Goal: Find specific page/section: Find specific page/section

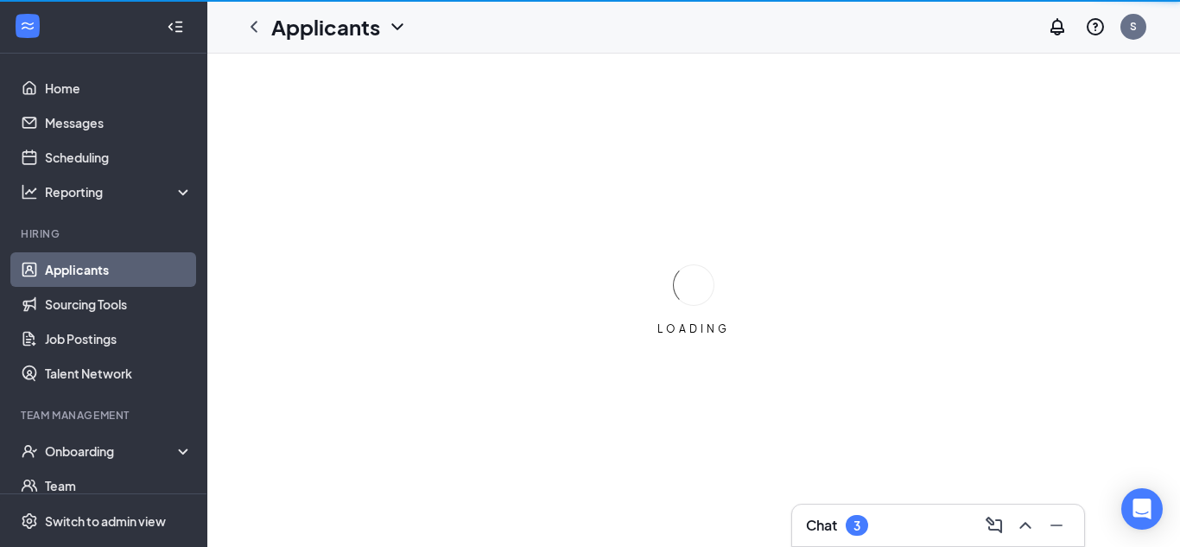
click at [303, 162] on div "LOADING" at bounding box center [693, 300] width 973 height 493
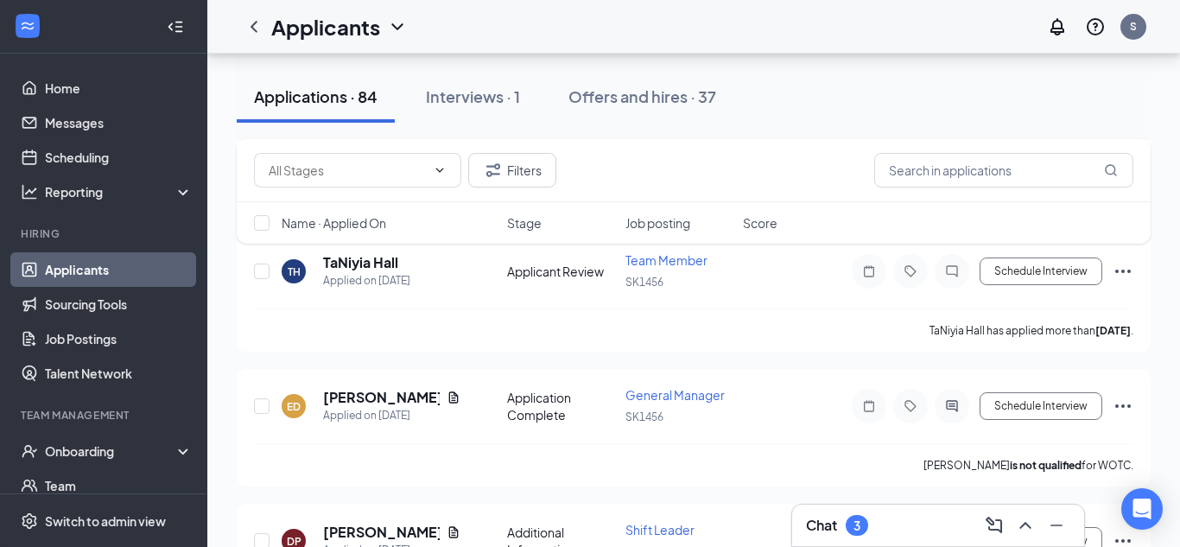
scroll to position [3831, 0]
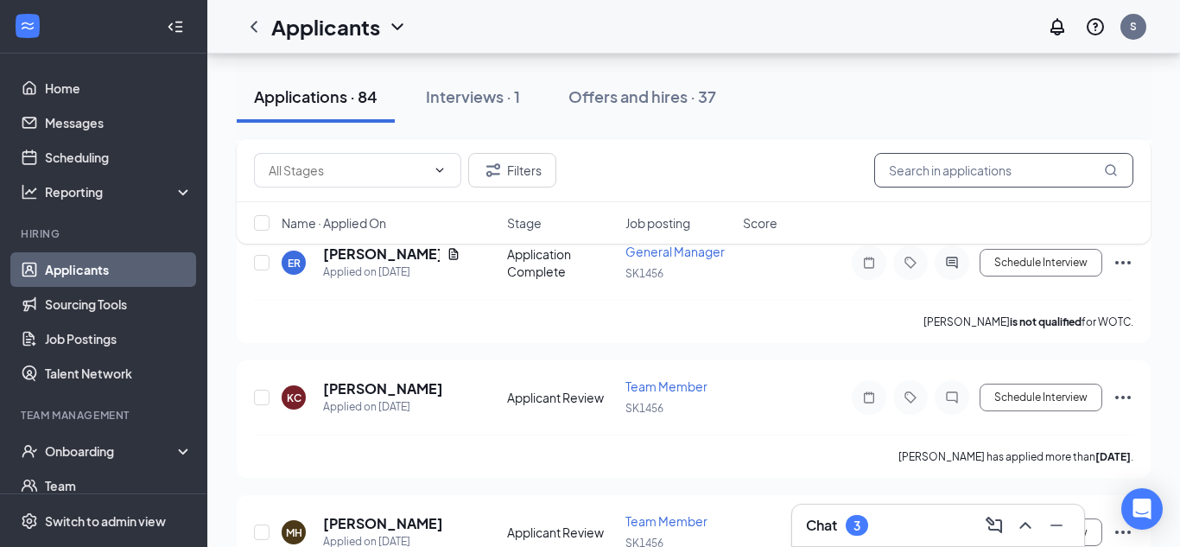
click at [915, 170] on input "text" at bounding box center [1003, 170] width 259 height 35
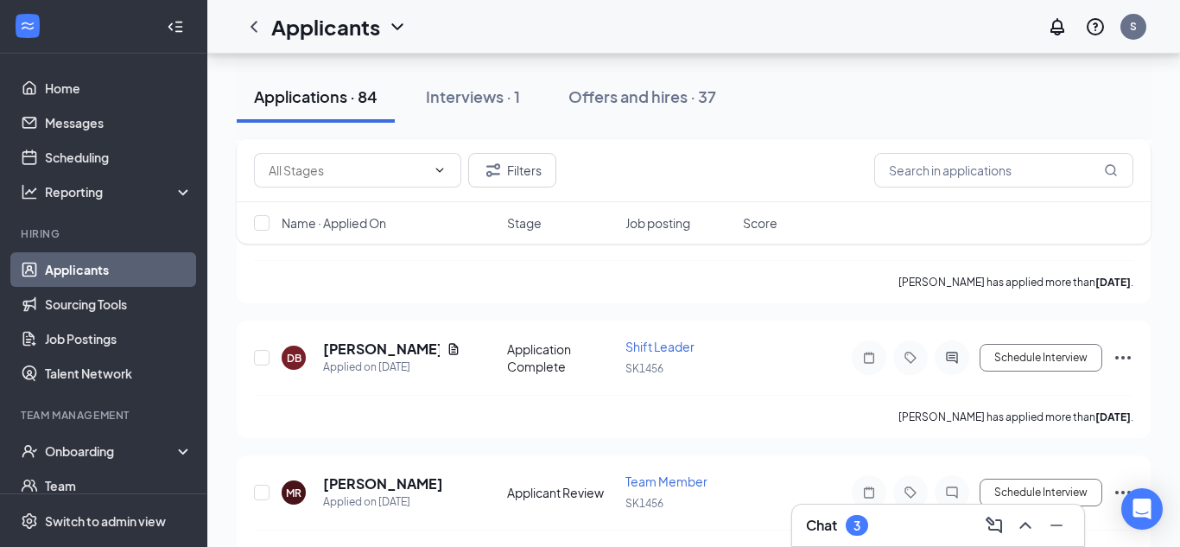
click at [856, 132] on div "Applications · 84 Interviews · 1 Offers and hires · 37" at bounding box center [694, 97] width 914 height 86
click at [1030, 175] on input "text" at bounding box center [1003, 170] width 259 height 35
type input "j"
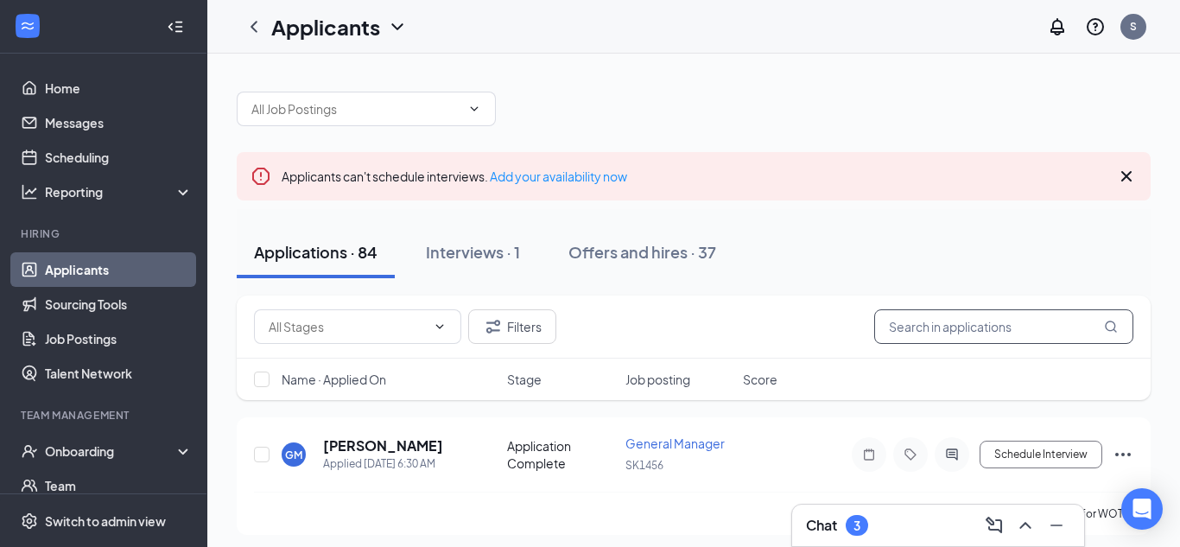
click at [946, 327] on input "text" at bounding box center [1003, 326] width 259 height 35
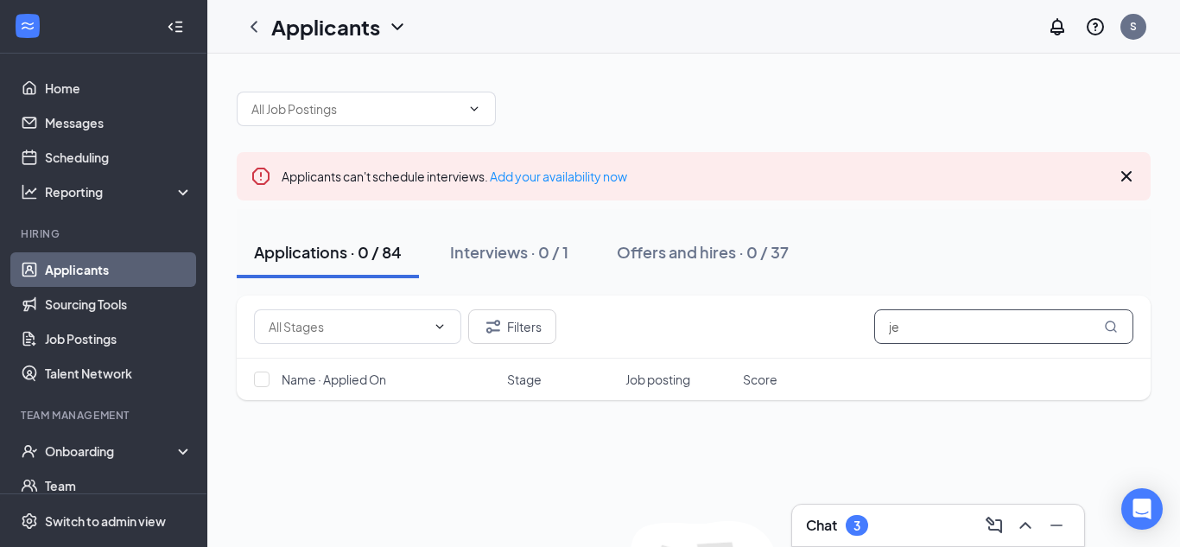
type input "j"
type input "gumbs"
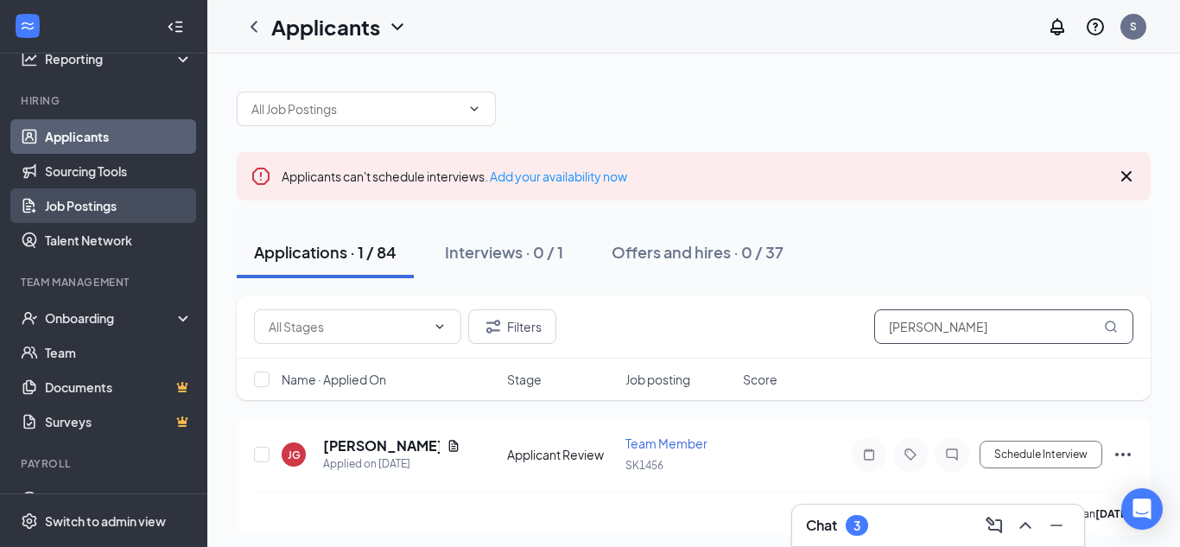
scroll to position [148, 0]
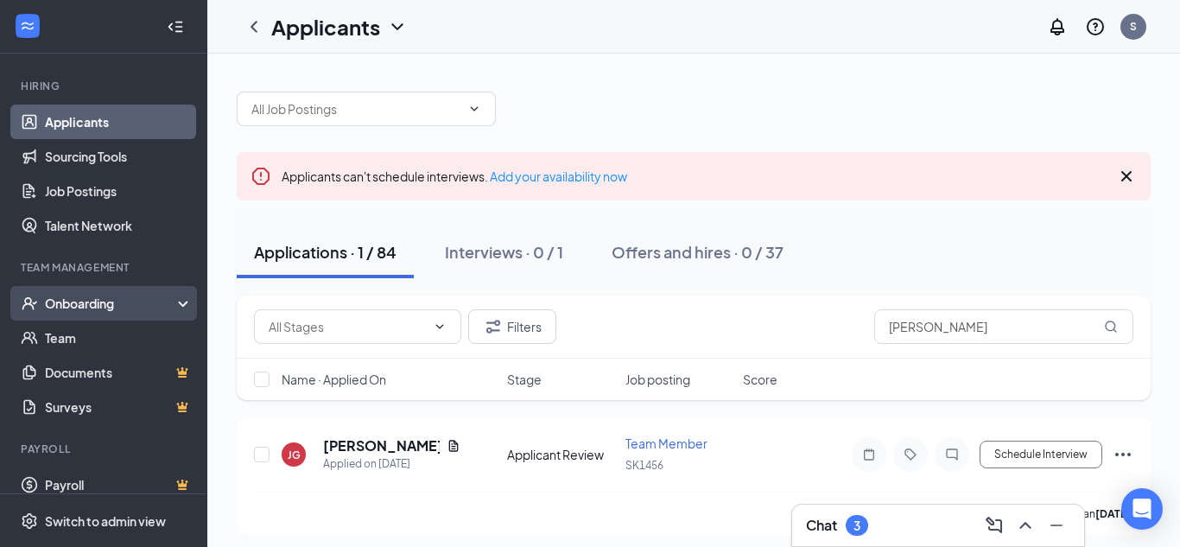
click at [109, 298] on div "Onboarding" at bounding box center [111, 303] width 133 height 17
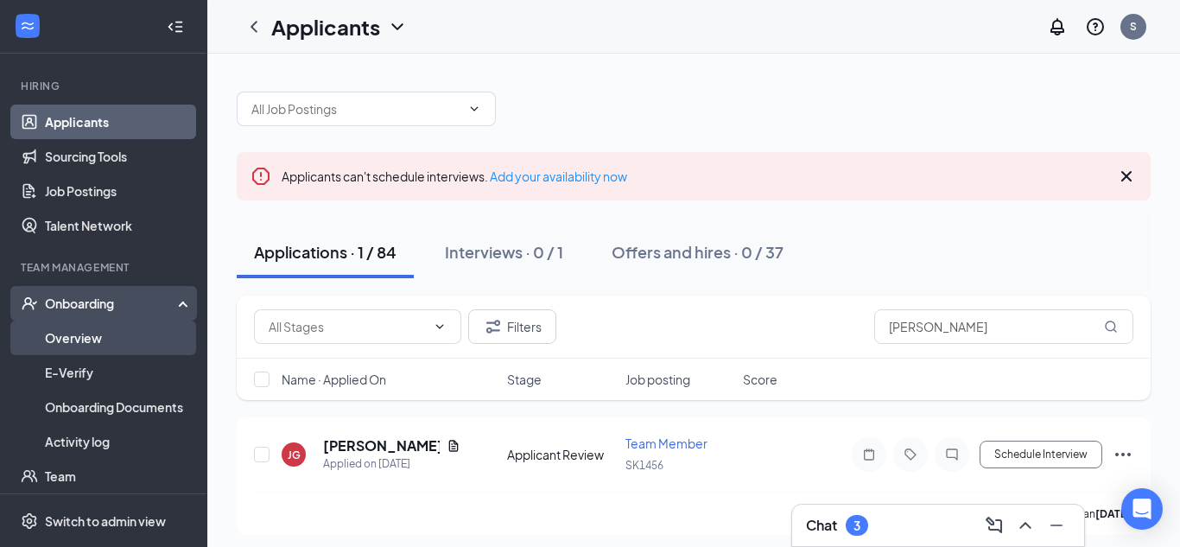
click at [91, 333] on link "Overview" at bounding box center [119, 338] width 148 height 35
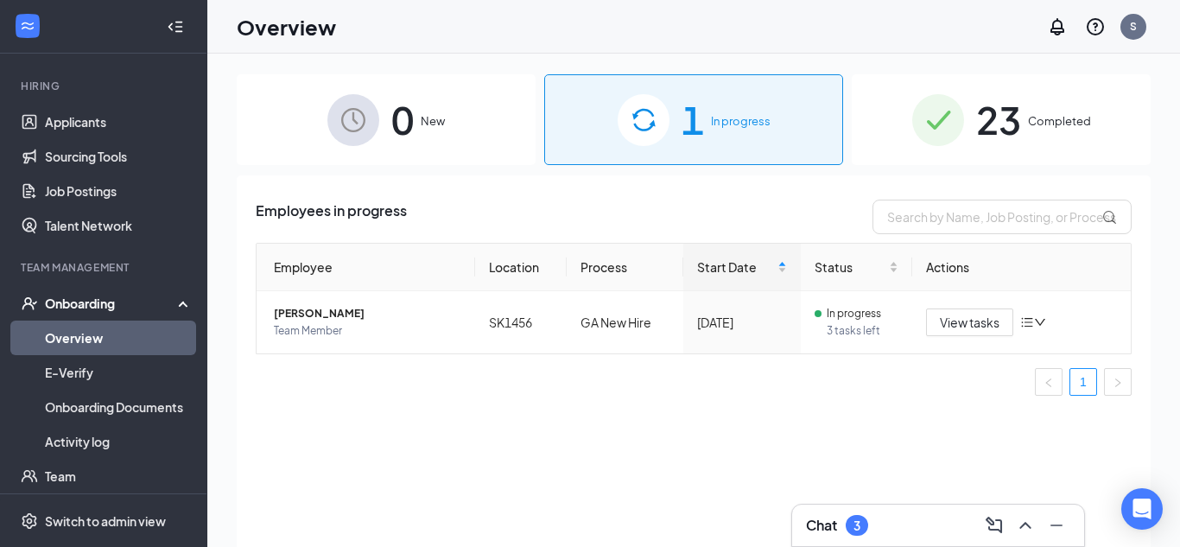
click at [1083, 124] on span "Completed" at bounding box center [1059, 120] width 63 height 17
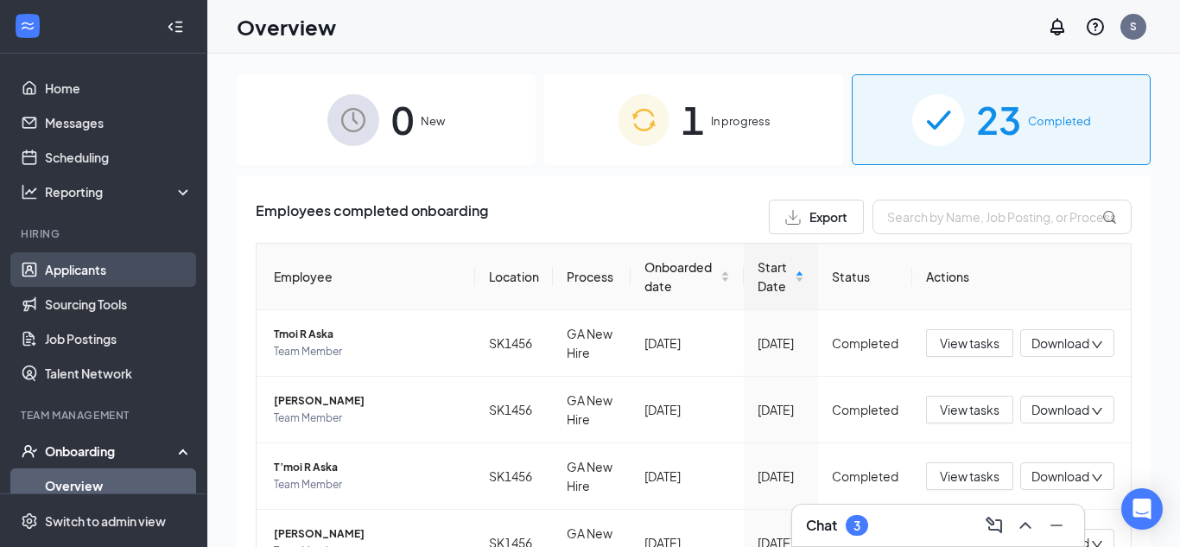
click at [82, 257] on link "Applicants" at bounding box center [119, 269] width 148 height 35
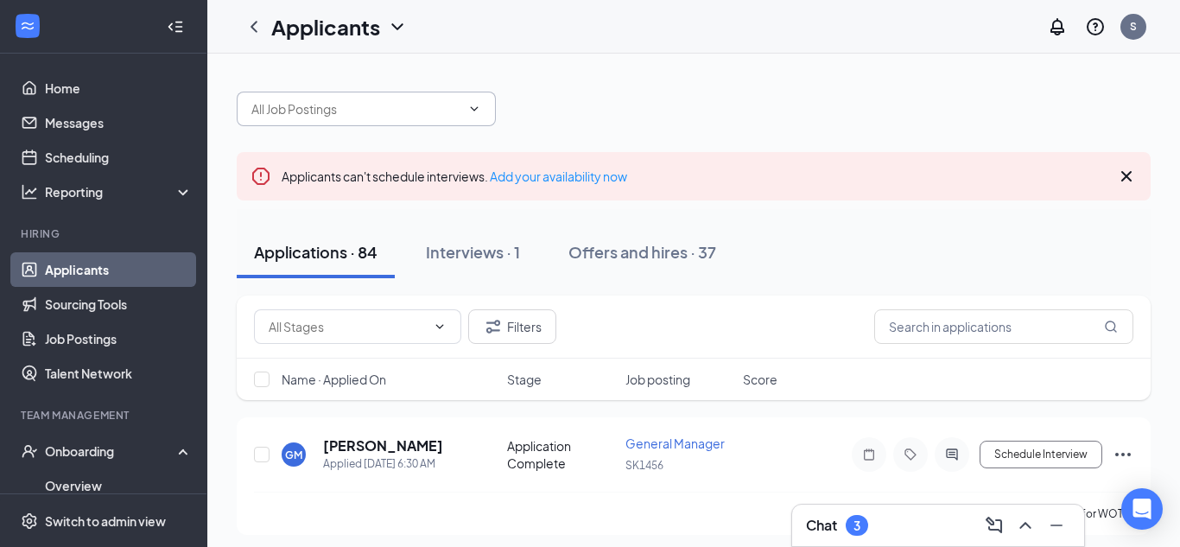
click at [324, 102] on input "text" at bounding box center [355, 108] width 209 height 19
type input "sir"
click at [914, 327] on input "text" at bounding box center [1003, 326] width 259 height 35
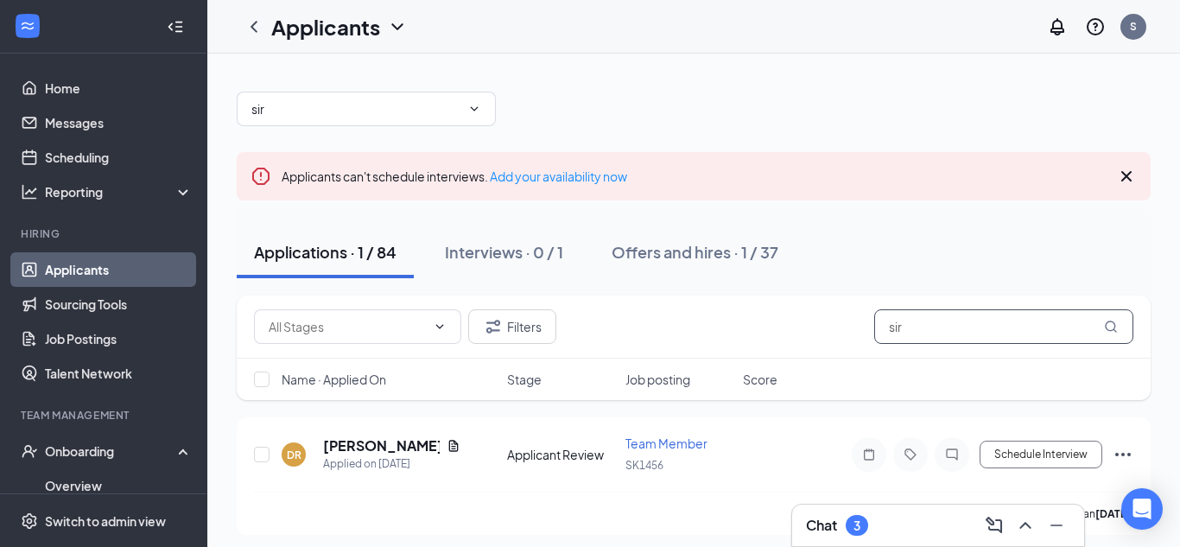
type input "sir"
